Goal: Use online tool/utility: Utilize a website feature to perform a specific function

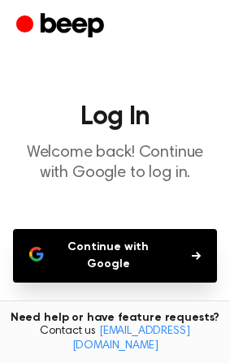
click at [116, 240] on button "Continue with Google" at bounding box center [115, 256] width 204 height 54
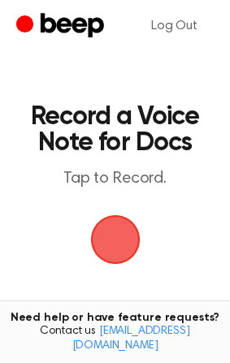
click at [103, 246] on span "button" at bounding box center [115, 239] width 65 height 65
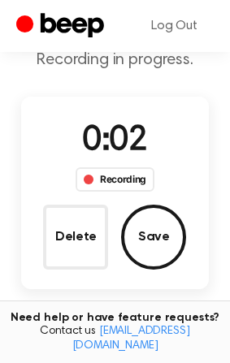
scroll to position [104, 0]
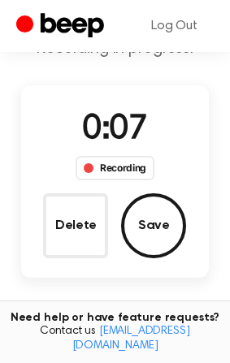
click at [146, 243] on button "Save" at bounding box center [153, 225] width 65 height 65
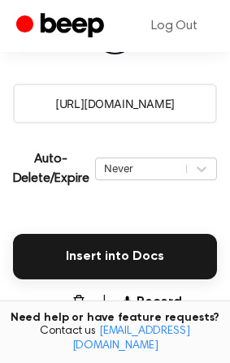
scroll to position [282, 0]
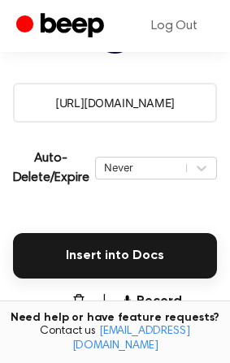
click at [124, 256] on button "Insert into Docs" at bounding box center [115, 255] width 204 height 45
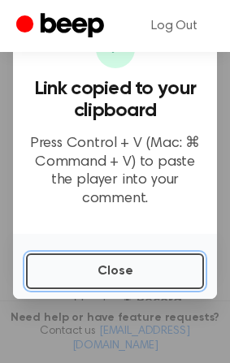
click at [170, 267] on button "Close" at bounding box center [115, 271] width 178 height 36
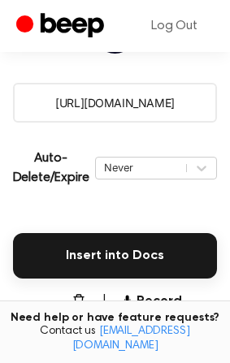
click at [170, 267] on button "Insert into Docs" at bounding box center [115, 255] width 204 height 45
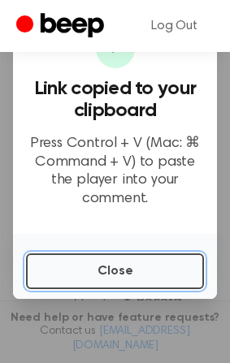
click at [170, 267] on button "Close" at bounding box center [115, 271] width 178 height 36
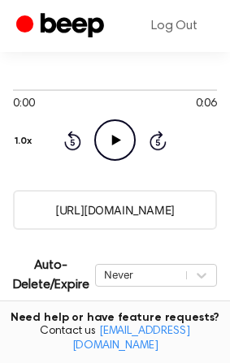
scroll to position [222, 0]
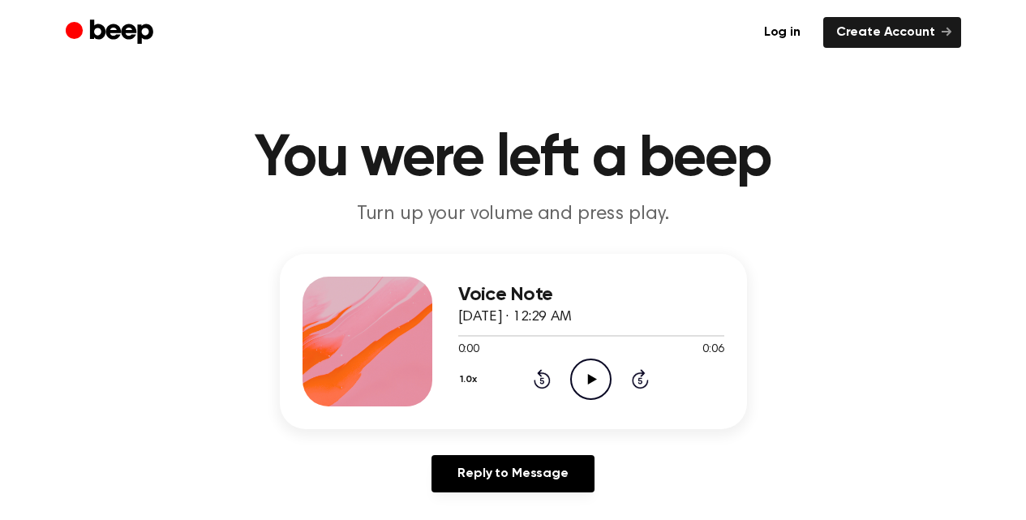
click at [593, 384] on icon "Play Audio" at bounding box center [590, 379] width 41 height 41
